Goal: Task Accomplishment & Management: Use online tool/utility

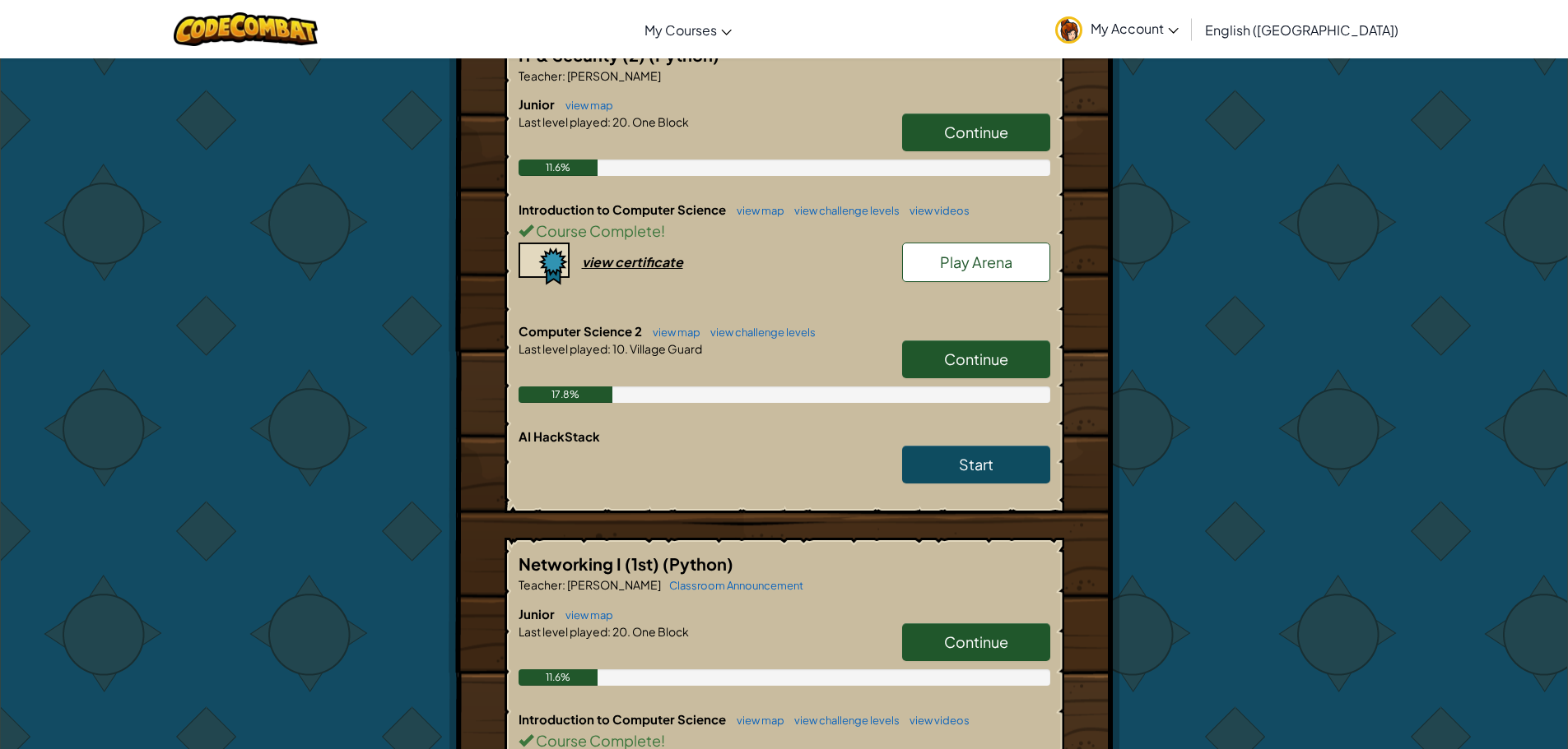
scroll to position [412, 0]
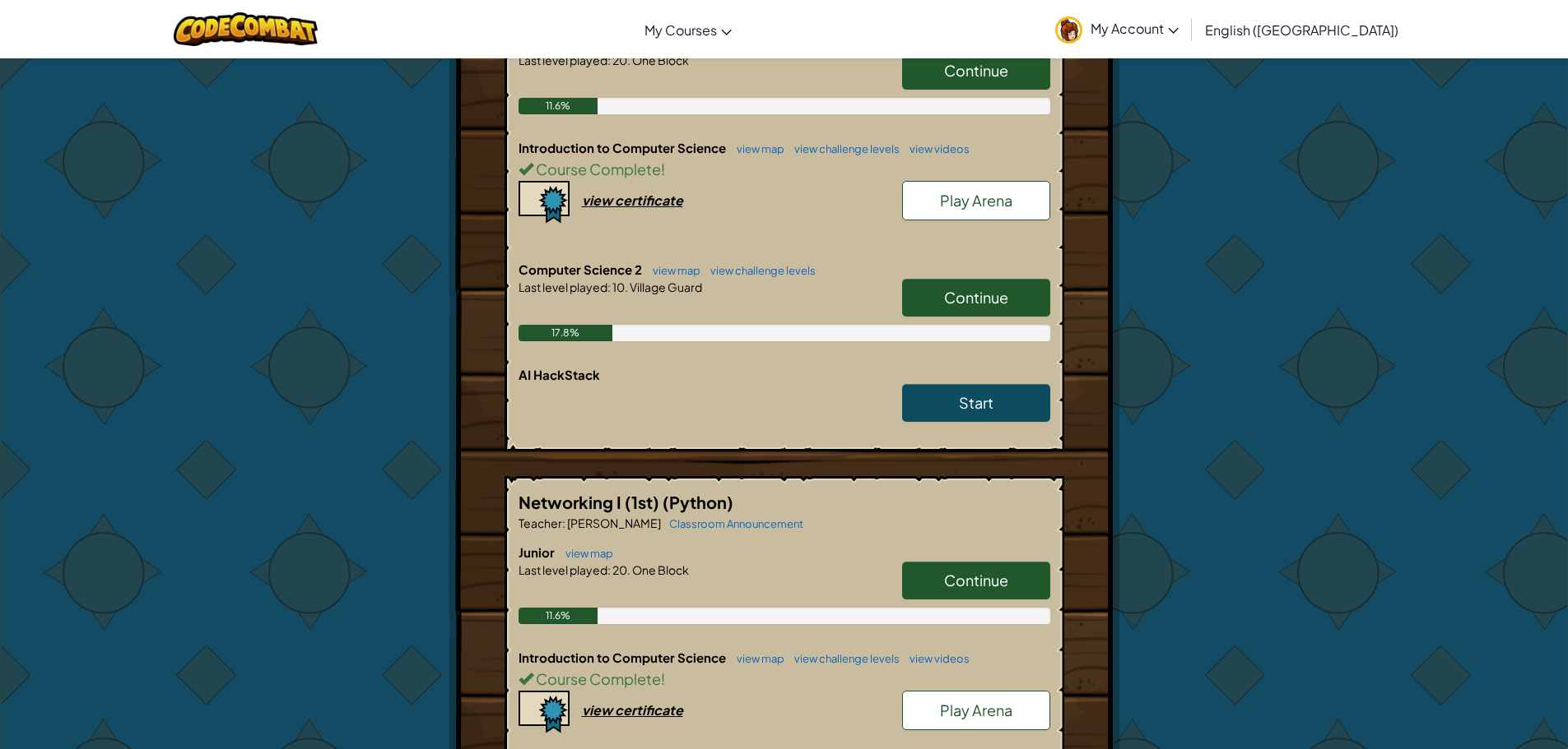
click at [960, 296] on span "Continue" at bounding box center [976, 297] width 64 height 19
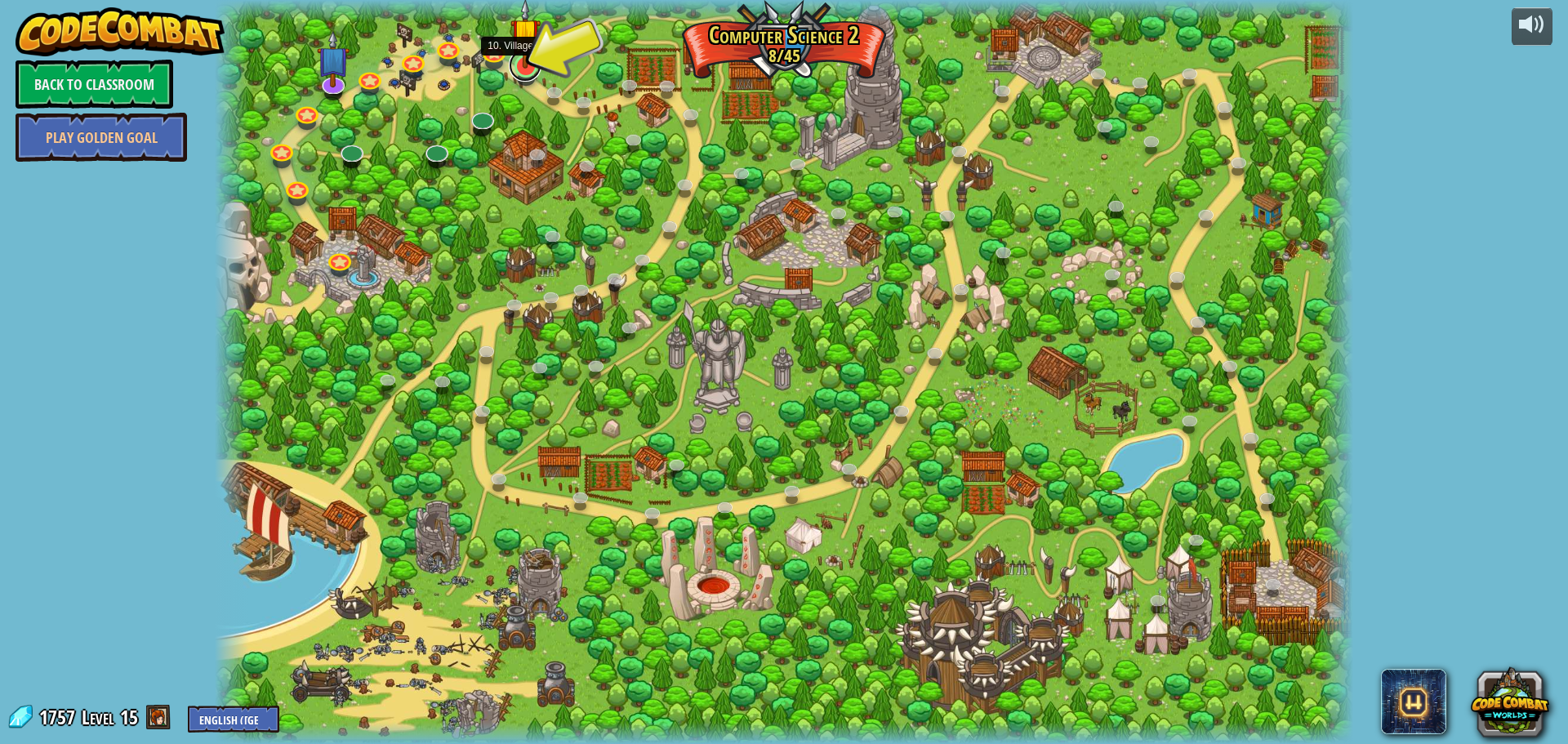
click at [521, 73] on link at bounding box center [525, 65] width 33 height 33
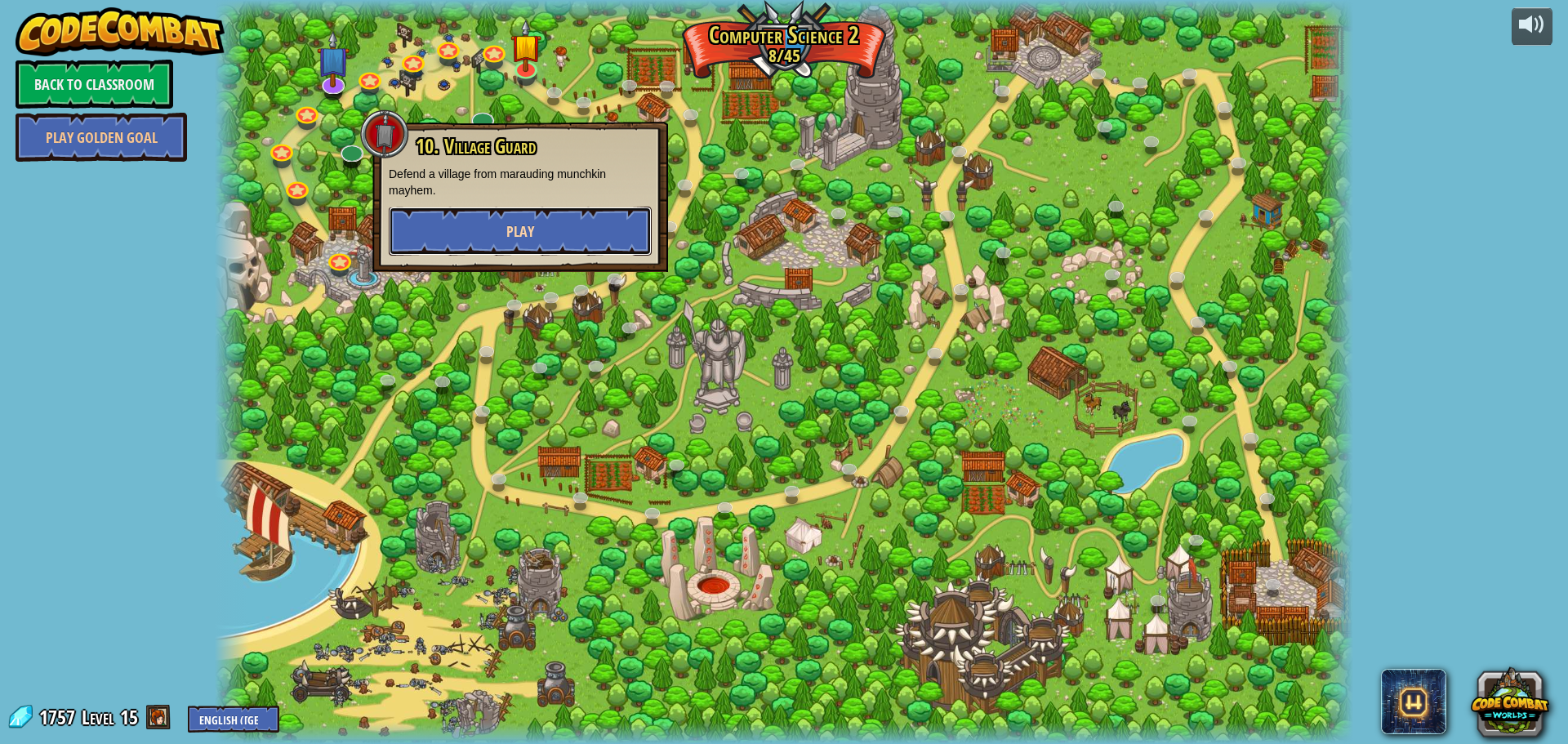
click at [542, 227] on button "Play" at bounding box center [520, 231] width 263 height 49
